Goal: Navigation & Orientation: Find specific page/section

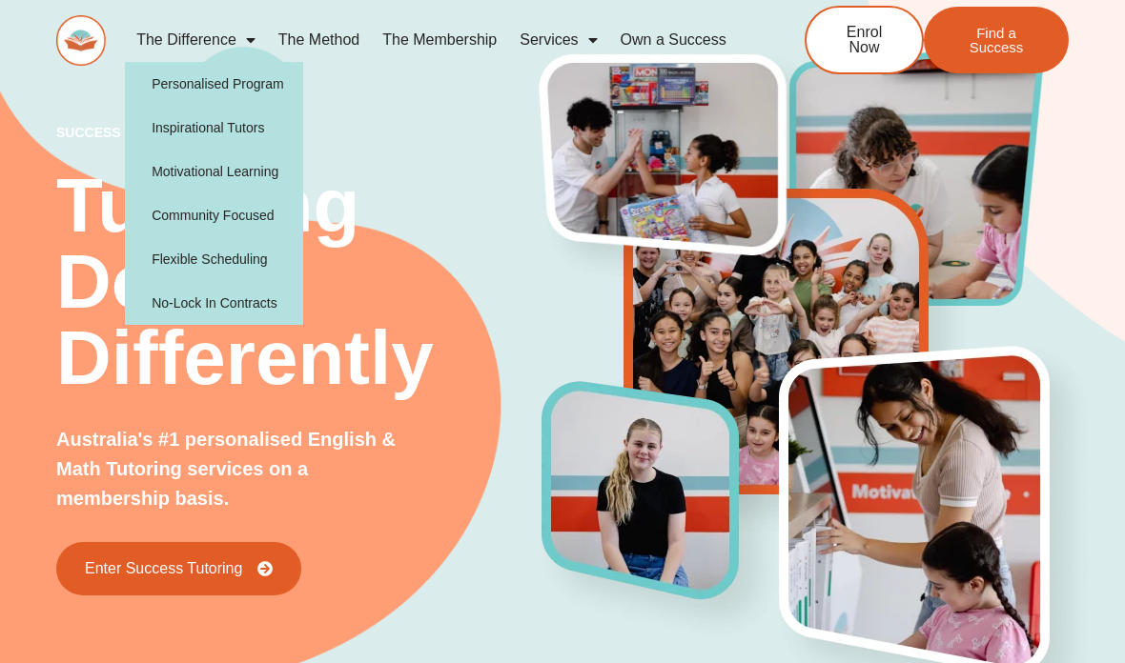
click at [101, 32] on img at bounding box center [81, 40] width 50 height 51
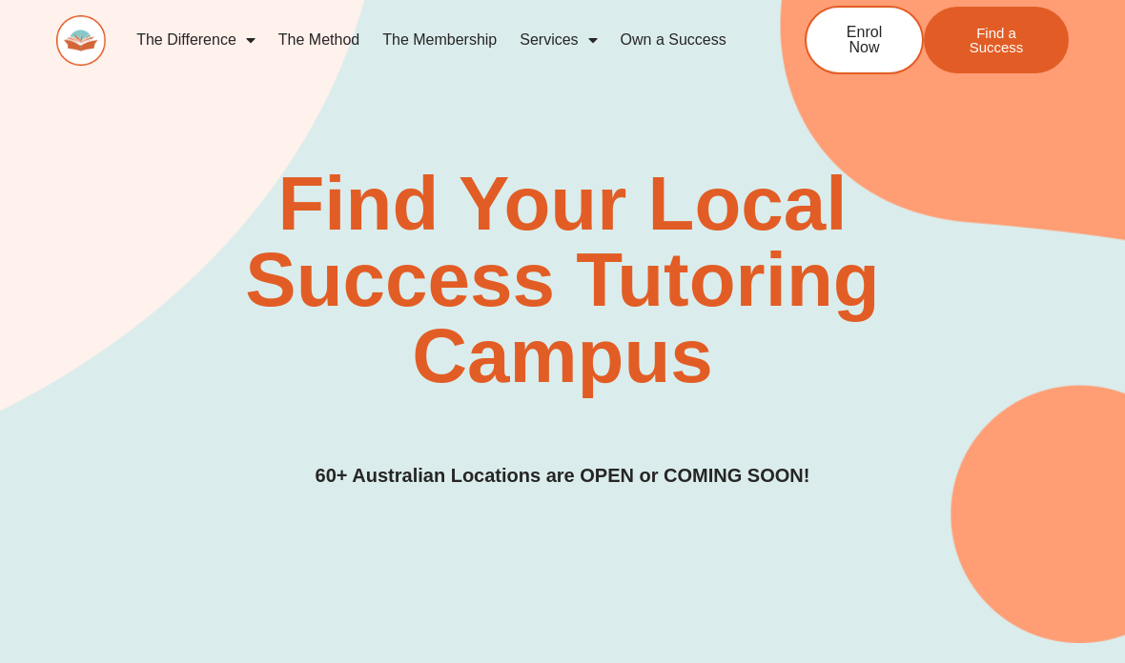
click at [584, 47] on span "Menu" at bounding box center [587, 40] width 19 height 34
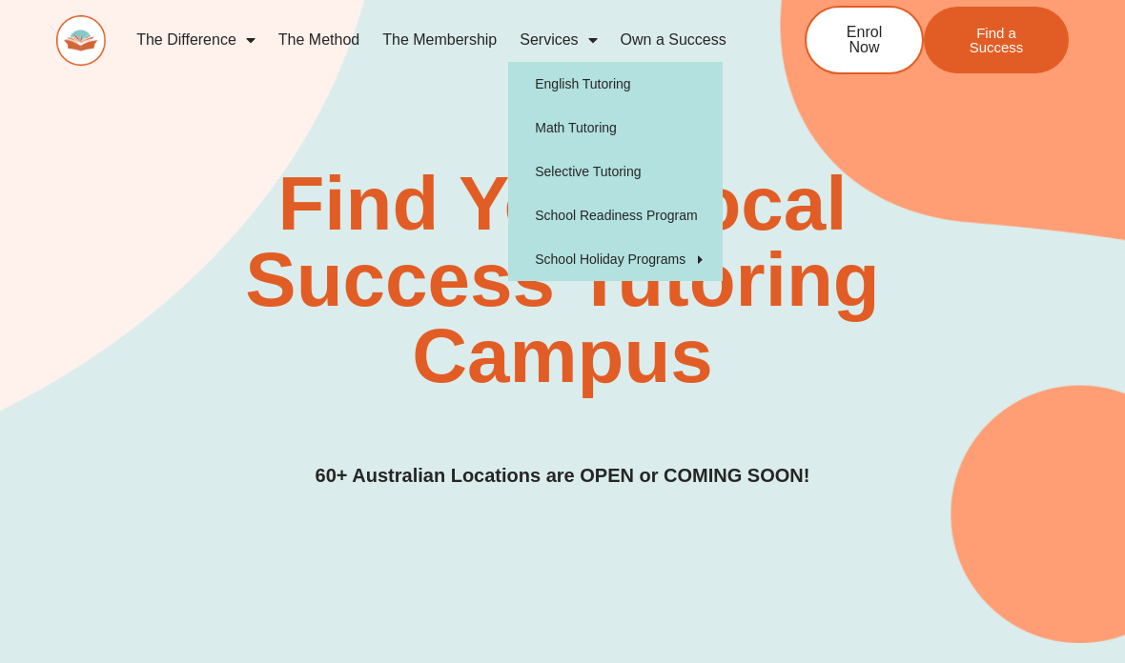
click at [711, 48] on link "Own a Success" at bounding box center [673, 40] width 129 height 44
